Goal: Task Accomplishment & Management: Use online tool/utility

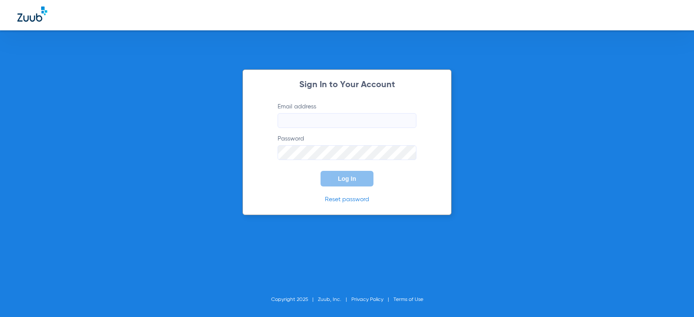
type input "[EMAIL_ADDRESS][DOMAIN_NAME]"
click at [358, 180] on button "Log In" at bounding box center [347, 179] width 53 height 16
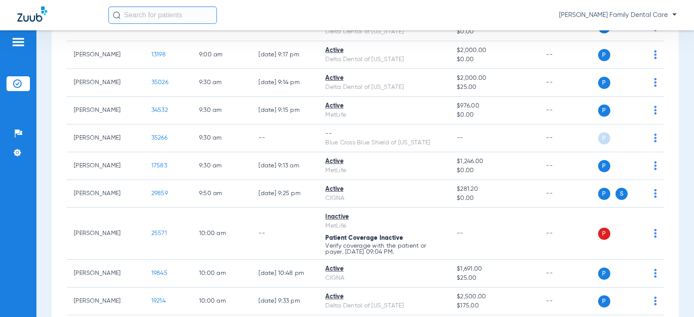
scroll to position [477, 0]
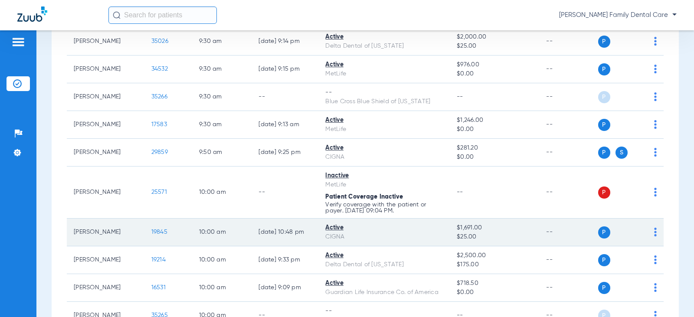
click at [646, 230] on div "P S" at bounding box center [627, 232] width 59 height 12
click at [650, 235] on td "P S" at bounding box center [631, 233] width 66 height 28
click at [654, 234] on img at bounding box center [655, 232] width 3 height 9
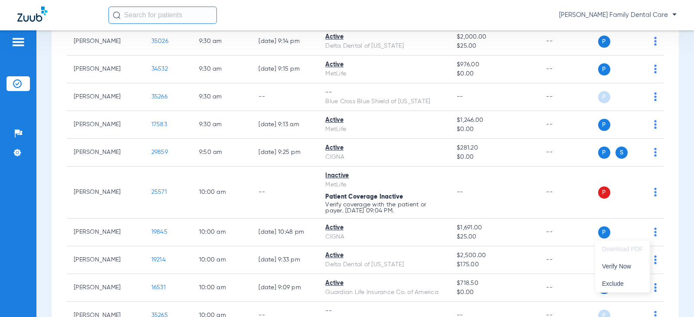
click at [92, 230] on div at bounding box center [347, 158] width 694 height 317
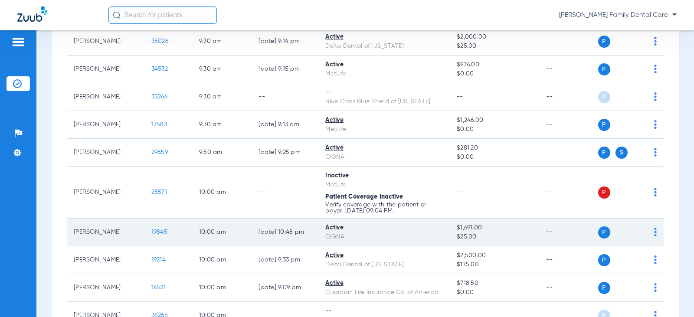
click at [151, 233] on span "19845" at bounding box center [159, 232] width 16 height 6
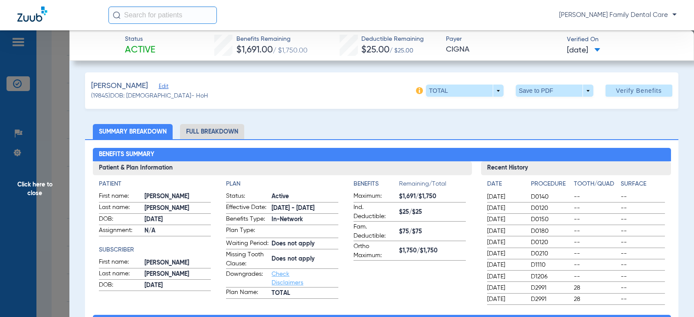
scroll to position [0, 0]
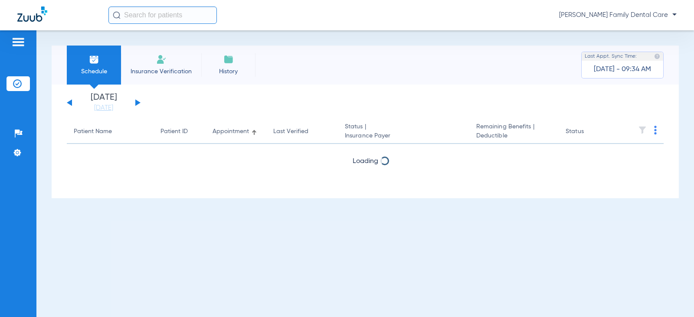
click at [134, 104] on div "[DATE] [DATE] [DATE] [DATE] [DATE] [DATE] [DATE] [DATE] [DATE] [DATE] [DATE] [D…" at bounding box center [104, 102] width 74 height 19
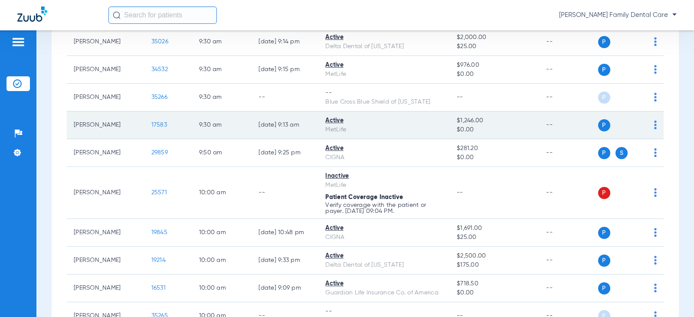
scroll to position [477, 0]
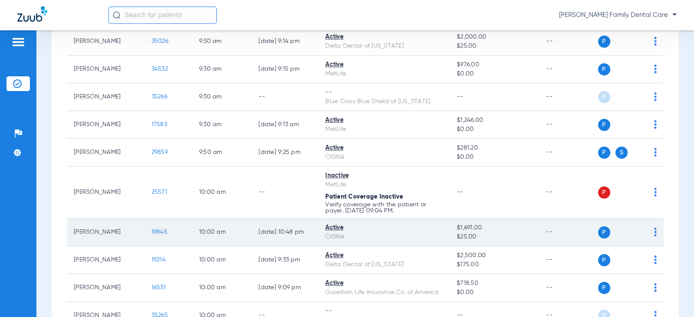
click at [158, 231] on span "19845" at bounding box center [159, 232] width 16 height 6
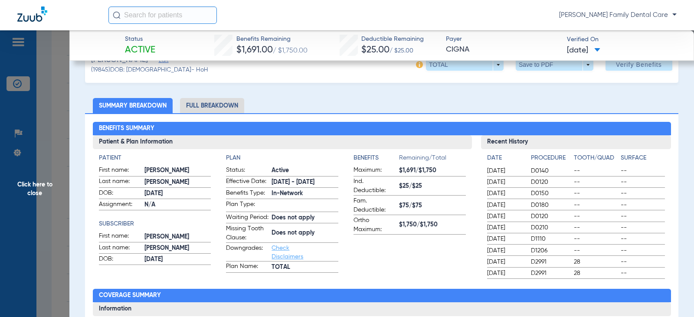
scroll to position [0, 0]
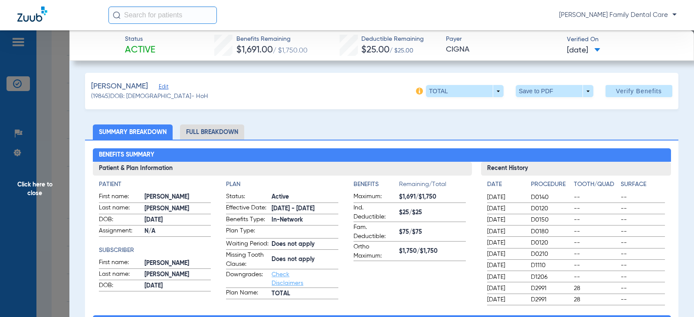
click at [209, 135] on li "Full Breakdown" at bounding box center [212, 132] width 64 height 15
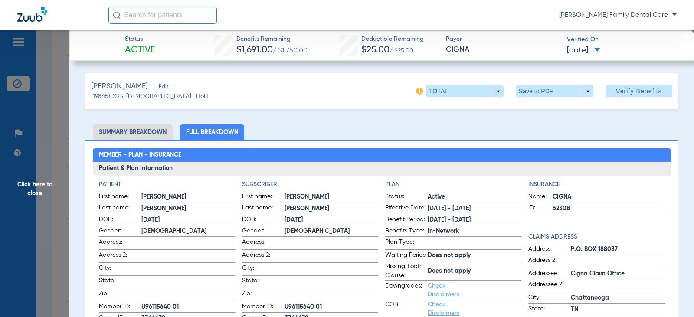
click at [129, 127] on li "Summary Breakdown" at bounding box center [133, 132] width 80 height 15
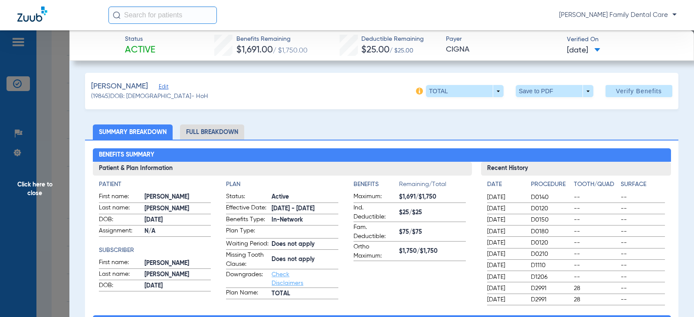
click at [36, 184] on span "Click here to close" at bounding box center [34, 188] width 69 height 317
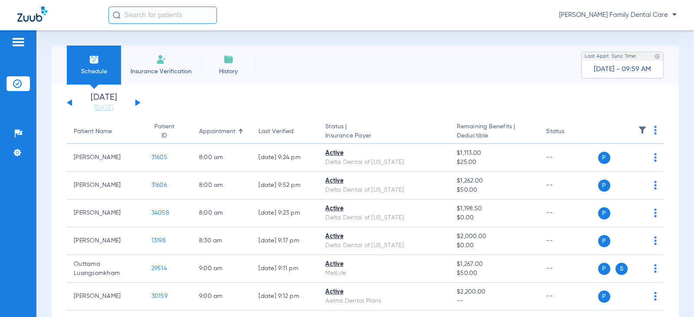
click at [136, 101] on button at bounding box center [137, 102] width 5 height 7
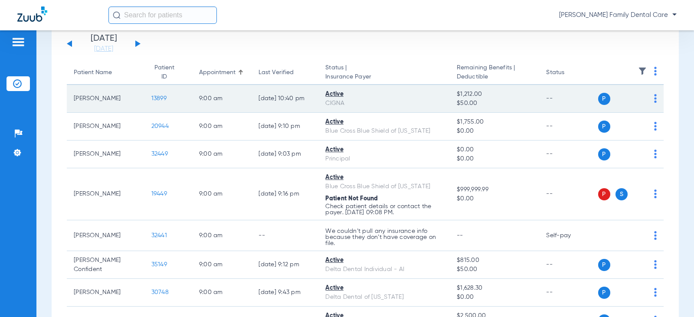
scroll to position [43, 0]
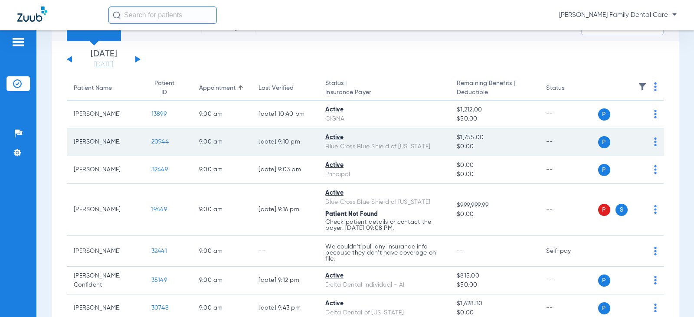
click at [654, 141] on img at bounding box center [655, 142] width 3 height 9
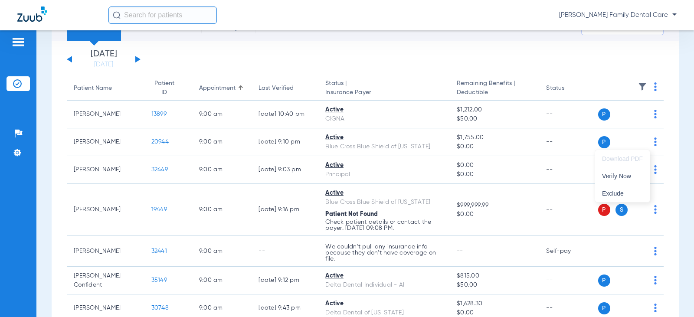
click at [152, 142] on div at bounding box center [347, 158] width 694 height 317
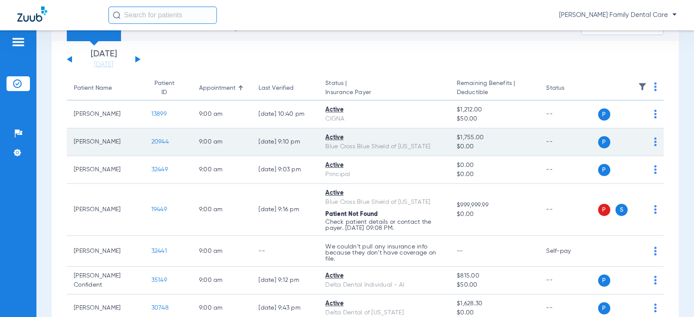
click at [153, 142] on span "20944" at bounding box center [159, 142] width 17 height 6
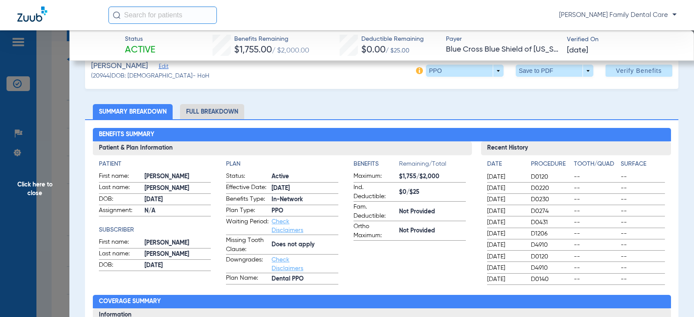
scroll to position [0, 0]
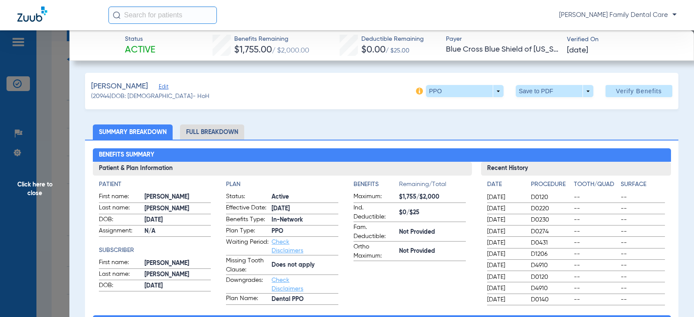
click at [210, 137] on li "Full Breakdown" at bounding box center [212, 132] width 64 height 15
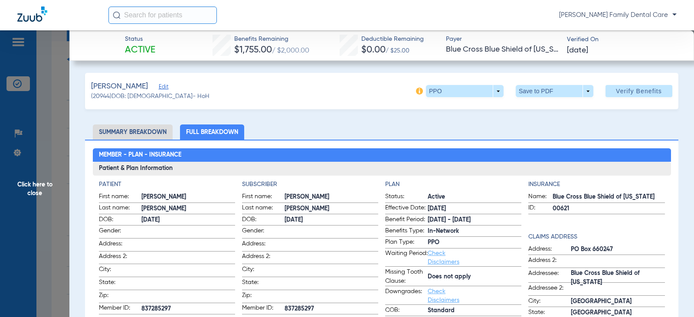
click at [37, 187] on span "Click here to close" at bounding box center [34, 188] width 69 height 317
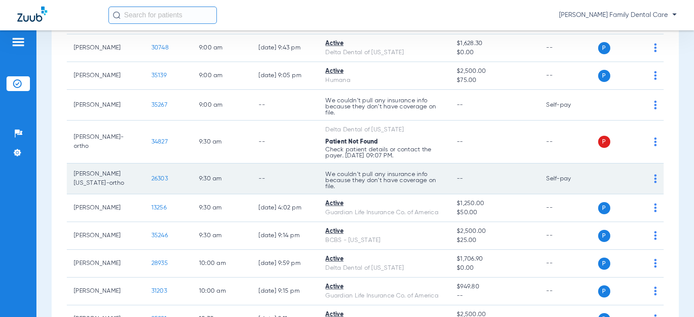
scroll to position [347, 0]
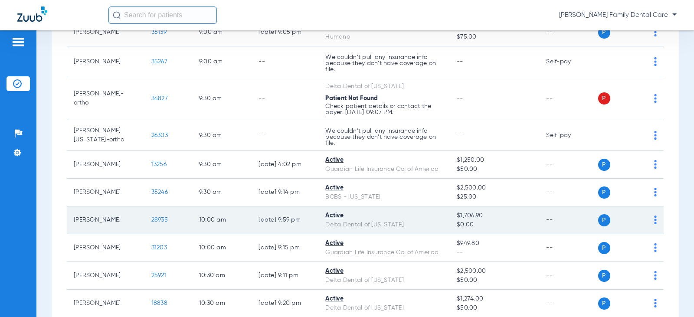
click at [111, 228] on td "[PERSON_NAME]" at bounding box center [106, 221] width 78 height 28
click at [153, 217] on span "28935" at bounding box center [159, 220] width 16 height 6
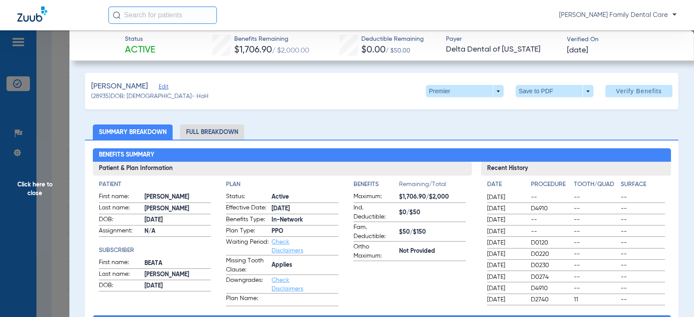
click at [211, 129] on li "Full Breakdown" at bounding box center [212, 132] width 64 height 15
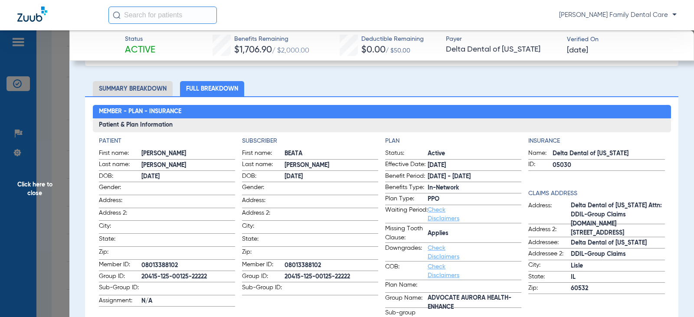
scroll to position [0, 0]
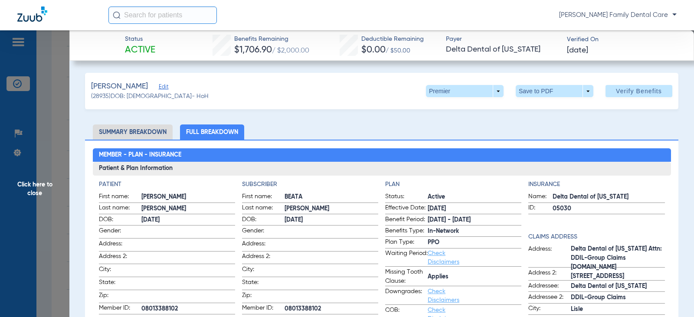
click at [35, 185] on span "Click here to close" at bounding box center [34, 188] width 69 height 317
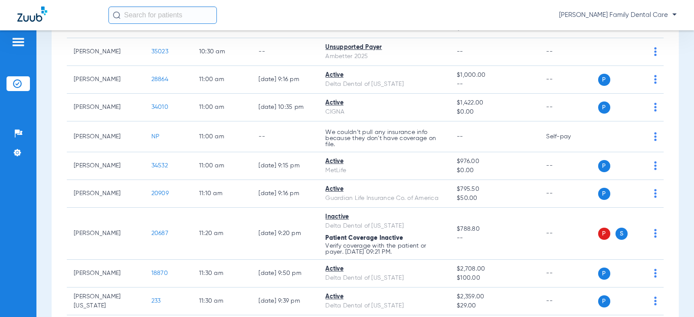
scroll to position [694, 0]
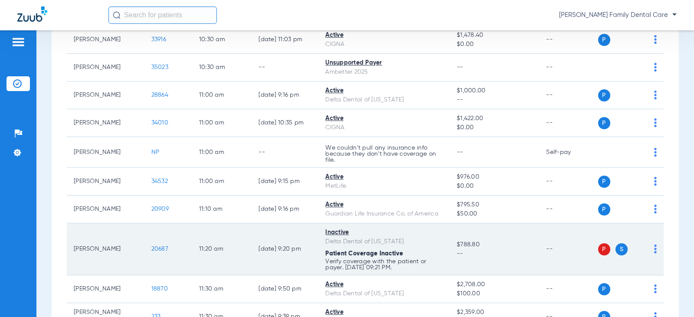
click at [152, 245] on td "20687" at bounding box center [168, 249] width 48 height 52
click at [151, 249] on span "20687" at bounding box center [159, 249] width 17 height 6
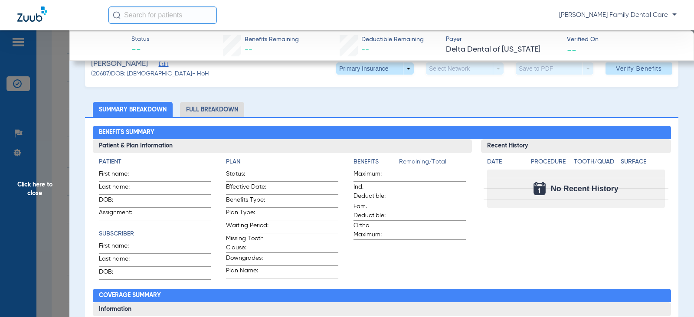
scroll to position [0, 0]
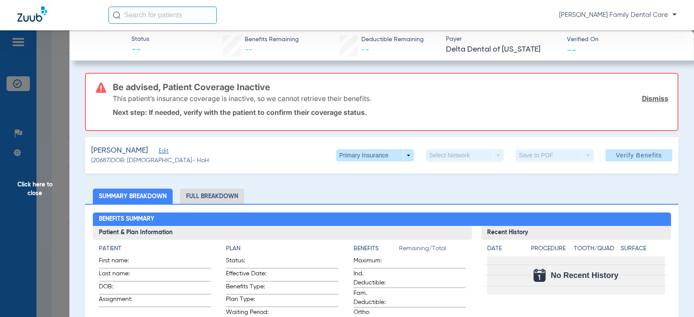
click at [36, 186] on span "Click here to close" at bounding box center [34, 188] width 69 height 317
